Goal: Information Seeking & Learning: Learn about a topic

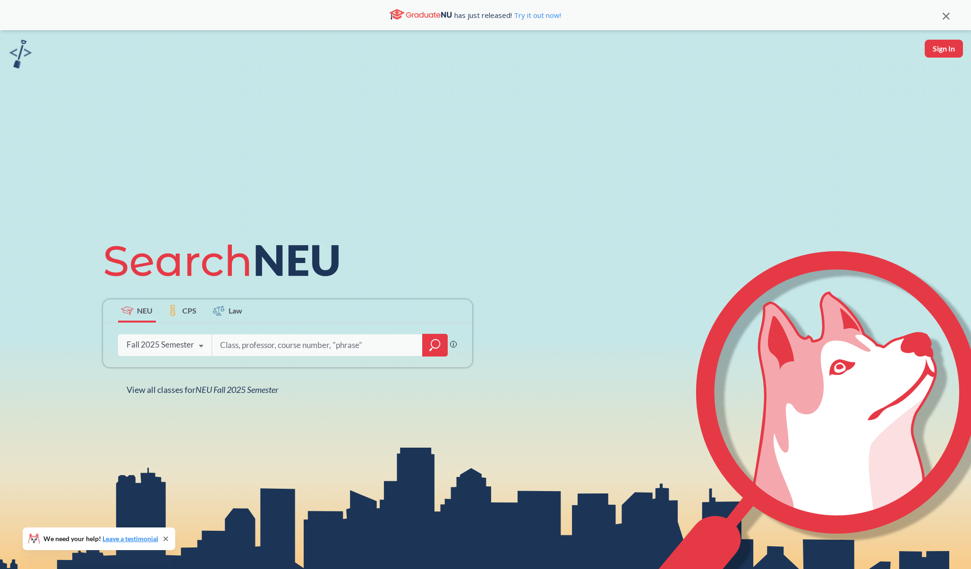
click at [186, 307] on span "CPS" at bounding box center [189, 310] width 14 height 11
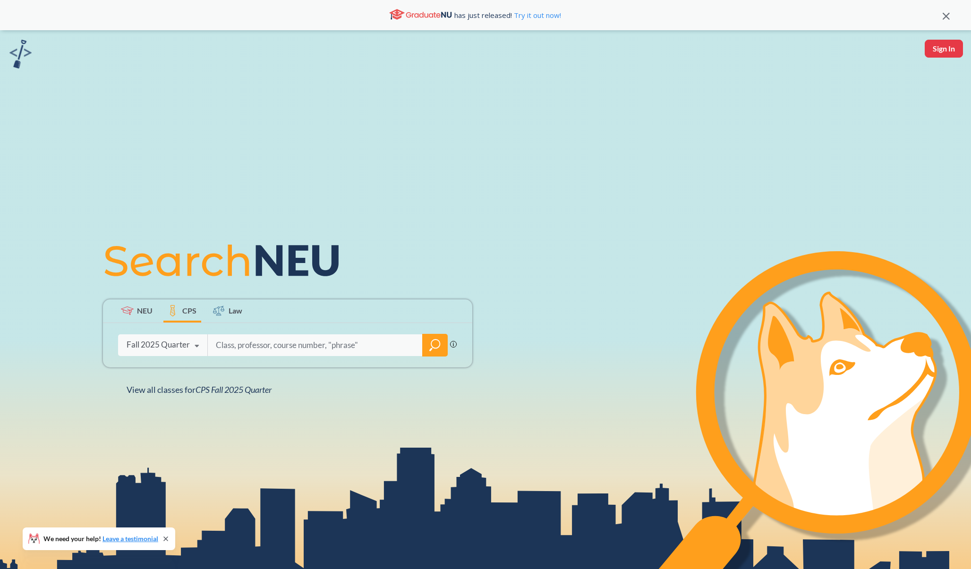
click at [262, 346] on input "search" at bounding box center [315, 345] width 201 height 20
paste input "DGM 6550"
type input "DGM 6550"
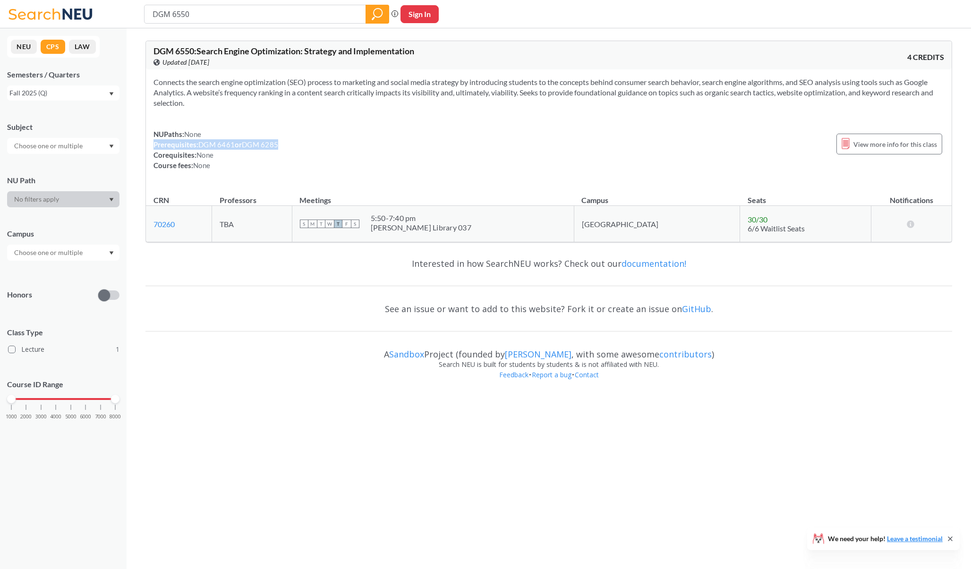
drag, startPoint x: 301, startPoint y: 141, endPoint x: 153, endPoint y: 146, distance: 148.5
click at [153, 146] on div "Connects the search engine optimization (SEO) process to marketing and social m…" at bounding box center [549, 127] width 806 height 116
click at [230, 130] on div "NUPaths: None Prerequisites: DGM 6461 or DGM 6285 Corequisites: None Course fee…" at bounding box center [216, 150] width 125 height 42
drag, startPoint x: 286, startPoint y: 144, endPoint x: 152, endPoint y: 133, distance: 134.6
click at [152, 133] on div "Connects the search engine optimization (SEO) process to marketing and social m…" at bounding box center [549, 127] width 806 height 116
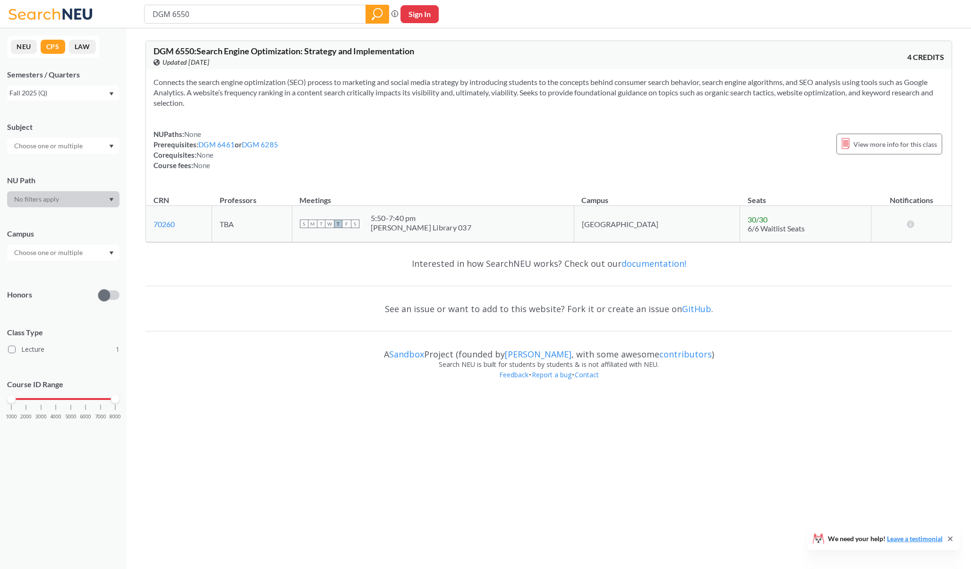
click at [292, 145] on div "NUPaths: None Prerequisites: DGM 6461 or DGM 6285 Corequisites: None Course fee…" at bounding box center [549, 150] width 791 height 42
drag, startPoint x: 292, startPoint y: 145, endPoint x: 153, endPoint y: 137, distance: 139.6
click at [153, 137] on div "Connects the search engine optimization (SEO) process to marketing and social m…" at bounding box center [549, 127] width 806 height 116
click at [322, 141] on div "NUPaths: None Prerequisites: DGM 6461 or DGM 6285 Corequisites: None Course fee…" at bounding box center [549, 150] width 791 height 42
click at [200, 17] on input "DGM 6550" at bounding box center [255, 14] width 207 height 16
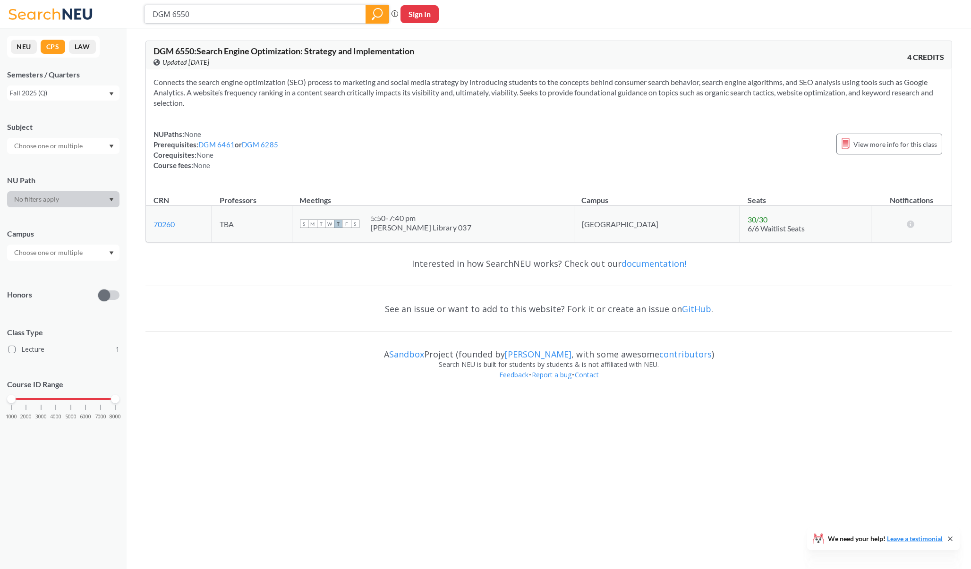
click at [200, 17] on input "DGM 6550" at bounding box center [255, 14] width 207 height 16
paste input "6461"
type input "DGM 6461"
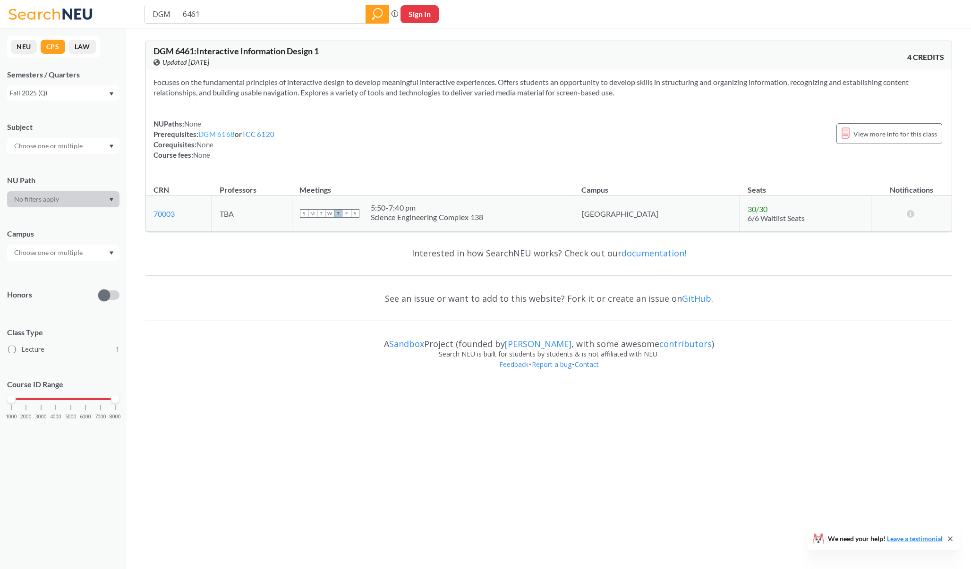
click at [220, 135] on link "DGM 6168" at bounding box center [216, 134] width 36 height 9
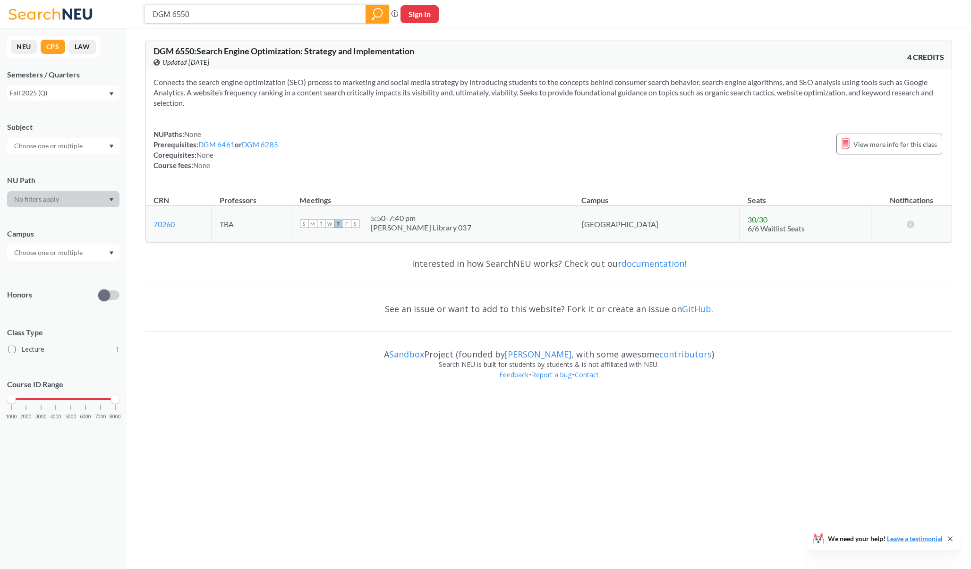
paste input "6520"
type input "DGM 6520"
click at [281, 17] on input "DGM 6520" at bounding box center [255, 14] width 207 height 16
paste input "DGM 6105"
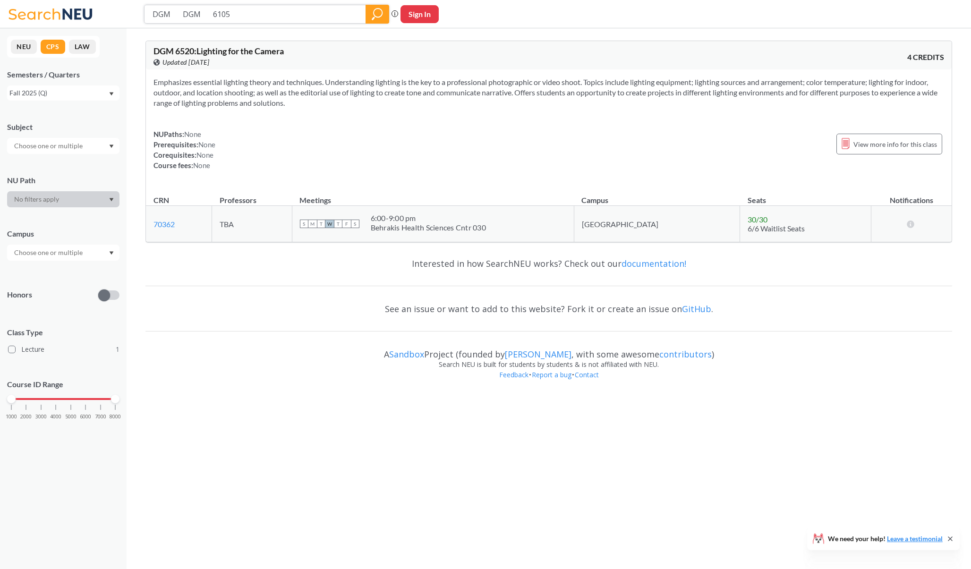
paste input "6105"
type input "DGM 6105"
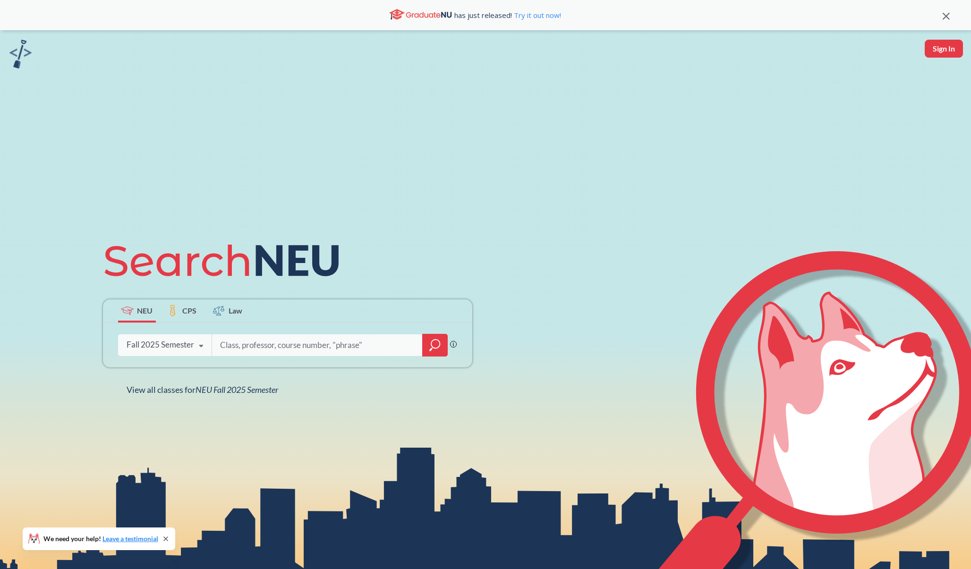
click at [188, 297] on div "NEU CPS Law Phrase search guarantees the exact search appears in the results. E…" at bounding box center [287, 314] width 381 height 161
click at [186, 308] on span "CPS" at bounding box center [189, 310] width 14 height 11
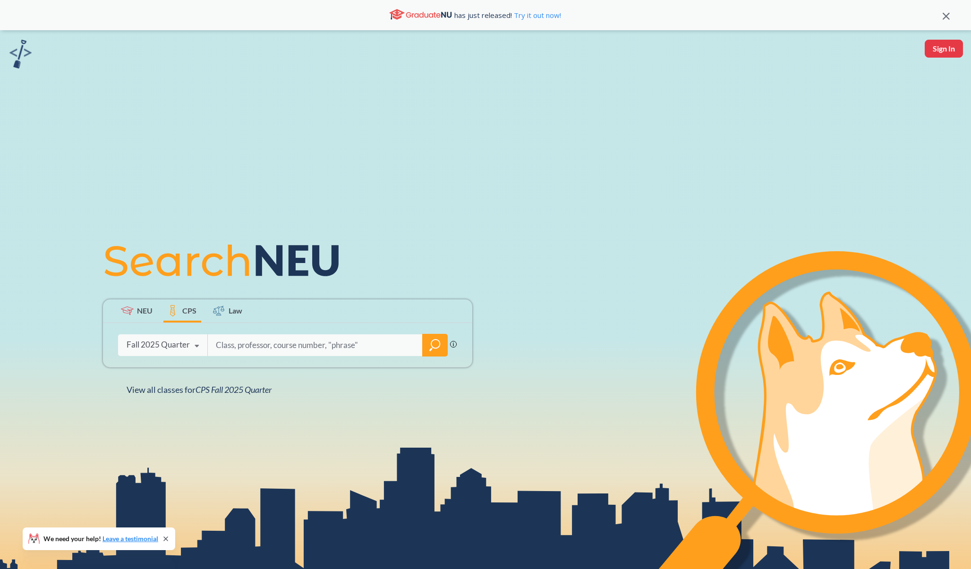
click at [286, 346] on input "search" at bounding box center [315, 345] width 201 height 20
paste input "DGM 6105"
type input "DGM 6105"
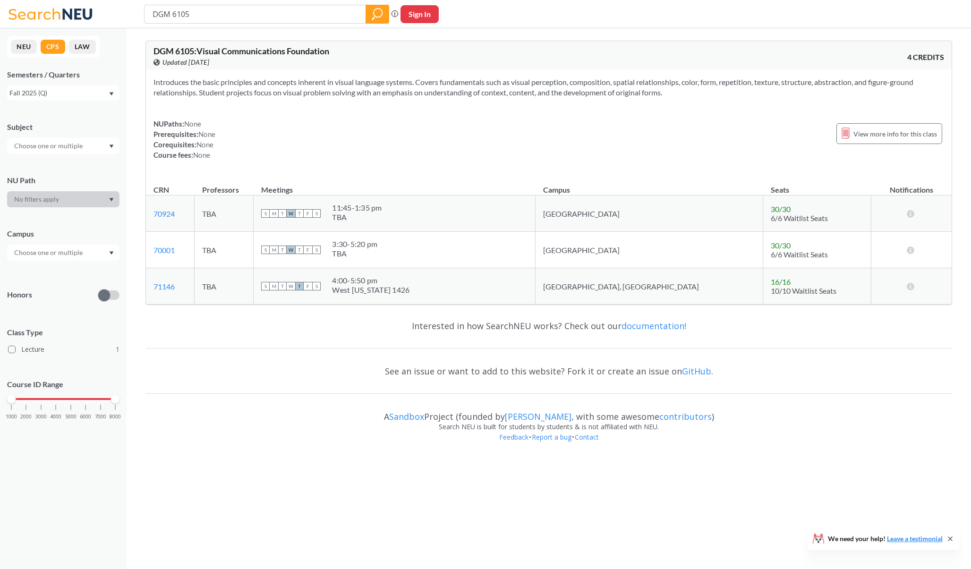
click at [187, 54] on span "DGM 6105 : Visual Communications Foundation" at bounding box center [242, 51] width 176 height 10
click at [414, 123] on div "NUPaths: None Prerequisites: None Corequisites: None Course fees: None View mor…" at bounding box center [549, 140] width 791 height 42
